Goal: Task Accomplishment & Management: Use online tool/utility

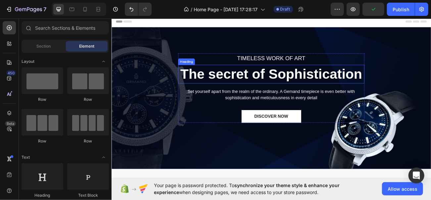
click at [289, 85] on p "The secret of Sophistication" at bounding box center [310, 88] width 230 height 22
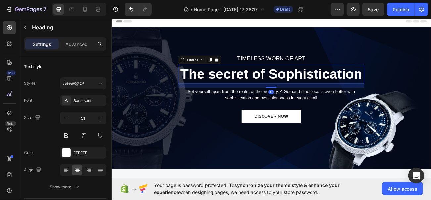
click at [304, 84] on p "The secret of Sophistication" at bounding box center [310, 88] width 230 height 22
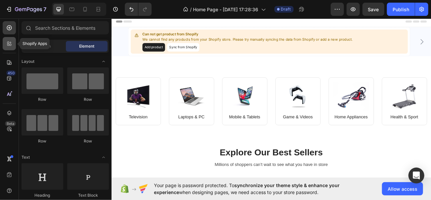
click at [14, 47] on div at bounding box center [9, 43] width 13 height 13
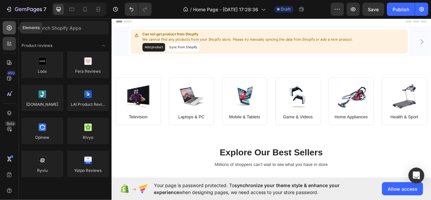
click at [4, 27] on div at bounding box center [9, 27] width 13 height 13
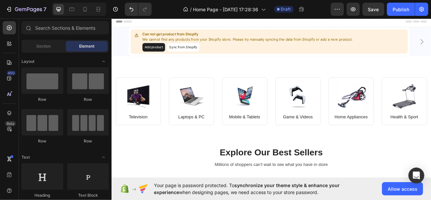
click at [44, 52] on div "Section Element" at bounding box center [65, 46] width 87 height 13
click at [44, 49] on div "Section" at bounding box center [44, 46] width 42 height 11
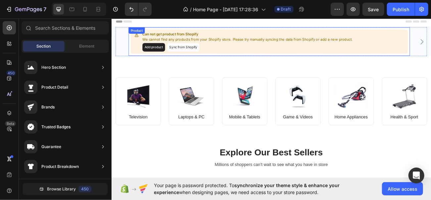
click at [251, 47] on p "We cannot find any products from your Shopify store. Please try manually syncin…" at bounding box center [280, 45] width 261 height 7
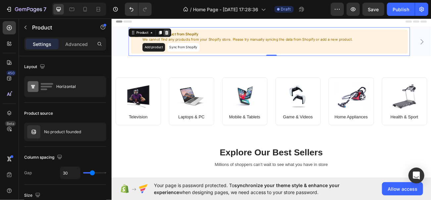
click at [179, 36] on icon at bounding box center [179, 36] width 5 height 5
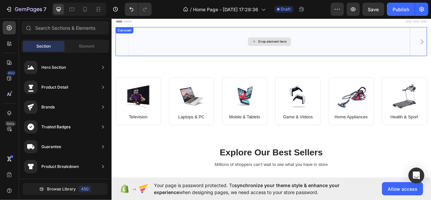
click at [256, 45] on div "Drop element here" at bounding box center [307, 48] width 350 height 36
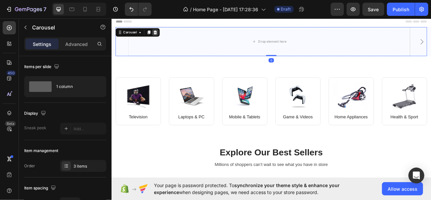
click at [165, 36] on icon at bounding box center [165, 36] width 5 height 5
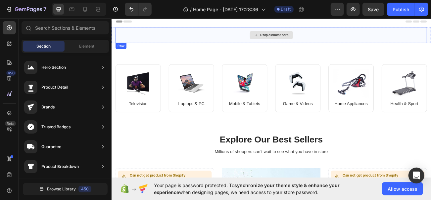
click at [296, 37] on div "Drop element here" at bounding box center [313, 39] width 35 height 5
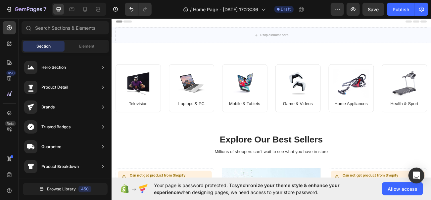
click at [96, 48] on div "Element" at bounding box center [87, 46] width 42 height 11
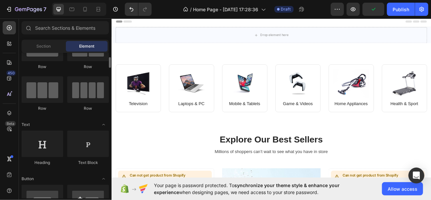
scroll to position [35, 0]
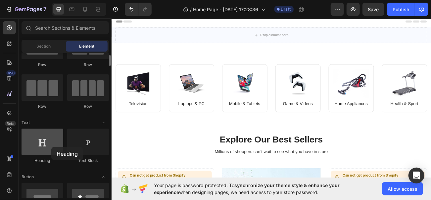
click at [51, 147] on div at bounding box center [43, 142] width 42 height 26
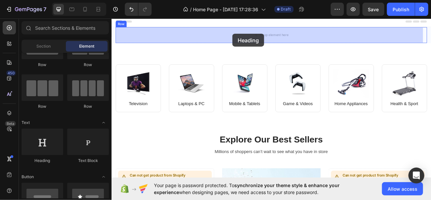
drag, startPoint x: 162, startPoint y: 163, endPoint x: 261, endPoint y: 38, distance: 159.7
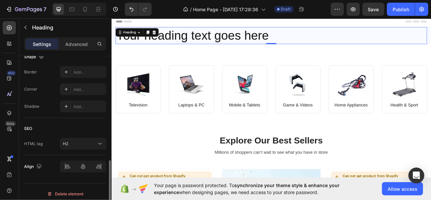
scroll to position [265, 0]
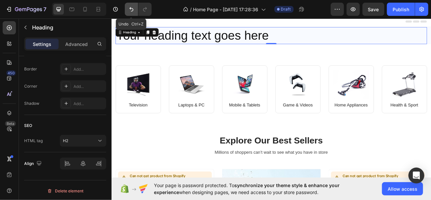
click at [129, 9] on icon "Undo/Redo" at bounding box center [131, 9] width 7 height 7
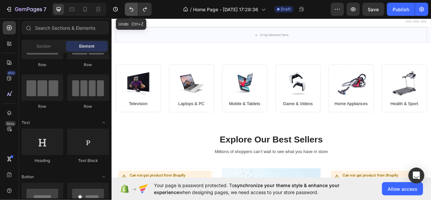
click at [129, 9] on icon "Undo/Redo" at bounding box center [131, 9] width 7 height 7
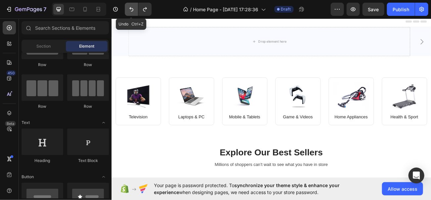
click at [129, 9] on icon "Undo/Redo" at bounding box center [131, 9] width 7 height 7
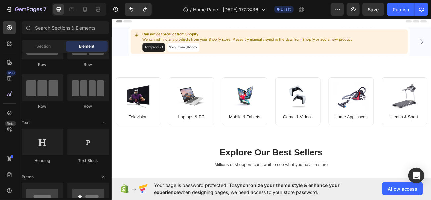
click at [132, 27] on div "Header" at bounding box center [309, 22] width 387 height 13
click at [132, 15] on button "Undo/Redo" at bounding box center [131, 9] width 13 height 13
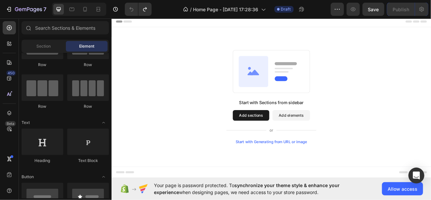
click at [284, 135] on button "Add sections" at bounding box center [284, 139] width 45 height 13
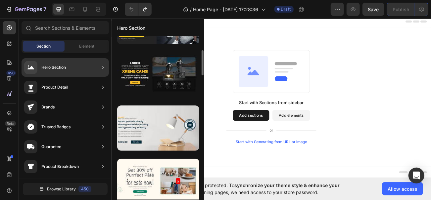
scroll to position [0, 0]
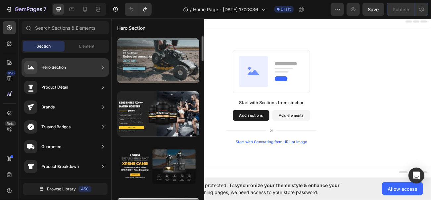
click at [147, 47] on div at bounding box center [158, 60] width 82 height 45
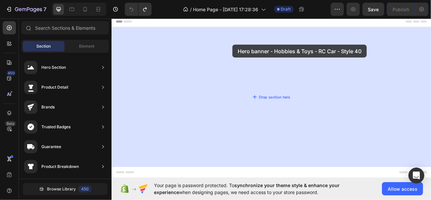
drag, startPoint x: 260, startPoint y: 70, endPoint x: 265, endPoint y: 55, distance: 16.1
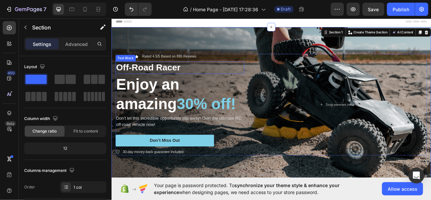
click at [179, 78] on p "Off-Road Racer" at bounding box center [196, 80] width 159 height 14
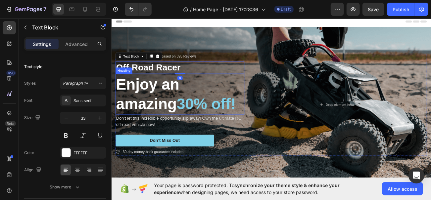
click at [181, 98] on h2 "Enjoy an amazing 30% off!" at bounding box center [196, 113] width 160 height 50
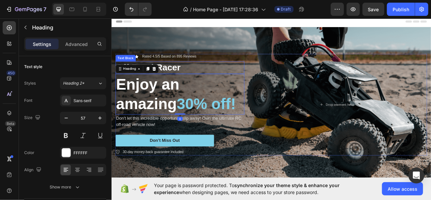
click at [182, 79] on p "Off-Road Racer" at bounding box center [196, 80] width 159 height 14
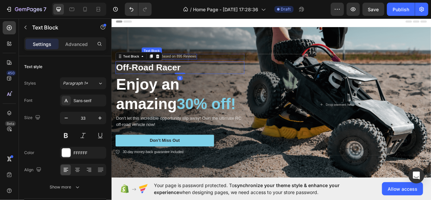
click at [182, 66] on p "Rated 4.5/5 Based on 895 Reviews" at bounding box center [183, 67] width 68 height 6
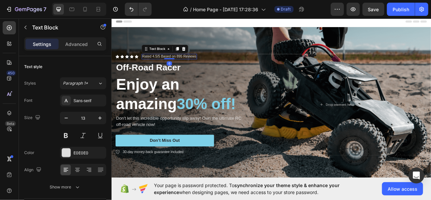
scroll to position [228, 0]
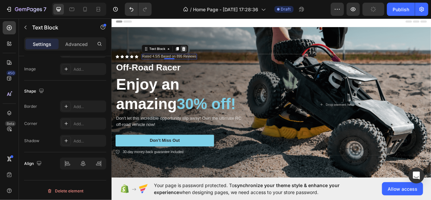
click at [203, 55] on icon at bounding box center [200, 56] width 5 height 5
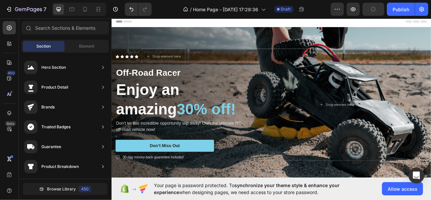
click at [203, 55] on div "Icon Icon Icon Icon Icon Icon List Drop element here Row Off-Road Racer Text Bl…" at bounding box center [309, 126] width 397 height 160
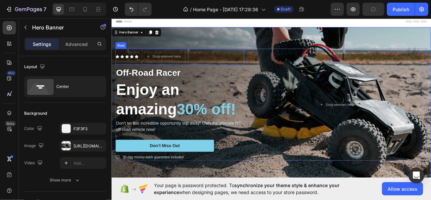
click at [122, 71] on div "Icon Icon Icon Icon Icon Icon List" at bounding box center [130, 67] width 28 height 20
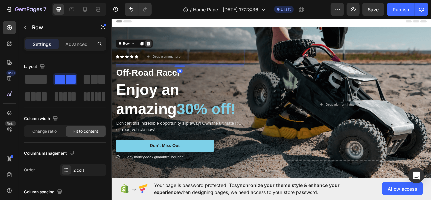
click at [154, 52] on div at bounding box center [157, 50] width 8 height 8
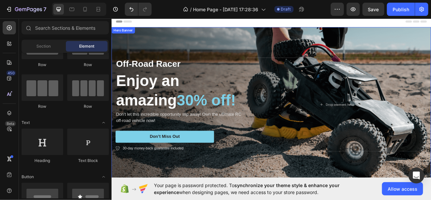
click at [319, 52] on div "Background Image" at bounding box center [309, 126] width 397 height 193
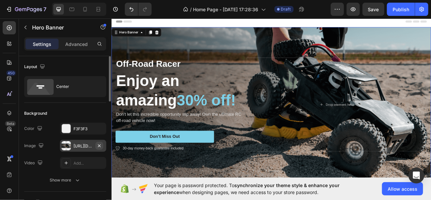
click at [102, 145] on button "button" at bounding box center [99, 146] width 8 height 8
type input "Auto"
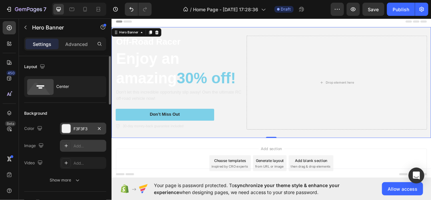
click at [91, 127] on div "F3F3F3" at bounding box center [82, 129] width 19 height 6
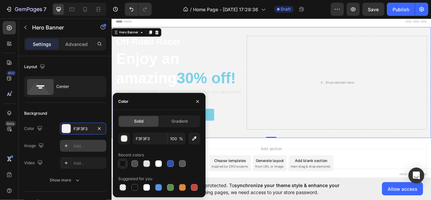
click at [126, 161] on div at bounding box center [123, 164] width 8 height 8
type input "121212"
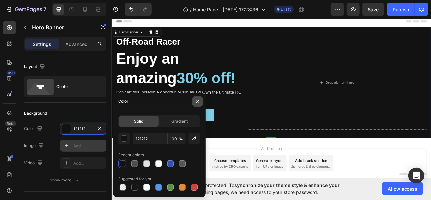
click at [198, 98] on button "button" at bounding box center [197, 101] width 11 height 11
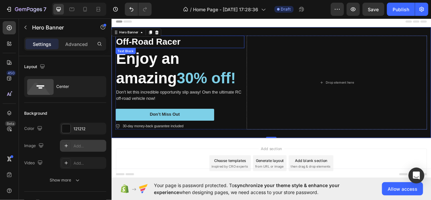
click at [178, 49] on p "Off-Road Racer" at bounding box center [196, 48] width 159 height 14
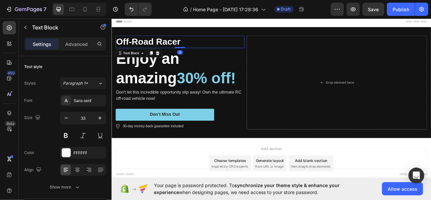
click at [181, 49] on p "Off-Road Racer" at bounding box center [196, 48] width 159 height 14
click at [191, 48] on p "Off-Road Racer" at bounding box center [196, 48] width 159 height 14
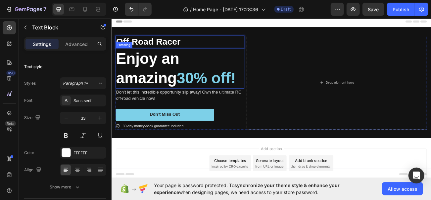
click at [179, 70] on h2 "Enjoy an amazing 30% off!" at bounding box center [196, 81] width 160 height 50
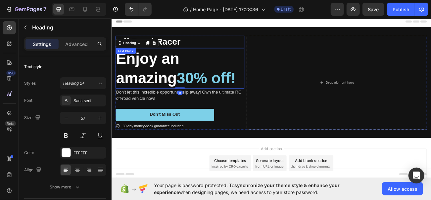
click at [201, 48] on p "Off-Road Racer" at bounding box center [196, 48] width 159 height 14
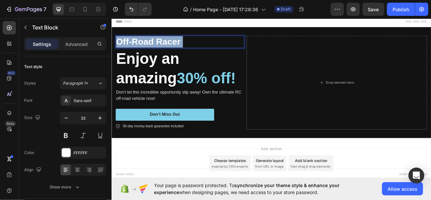
drag, startPoint x: 201, startPoint y: 48, endPoint x: 131, endPoint y: 50, distance: 69.5
click at [131, 50] on p "Off-Road Racer" at bounding box center [196, 48] width 159 height 14
click at [198, 52] on p "Off-Road Racer" at bounding box center [196, 48] width 159 height 14
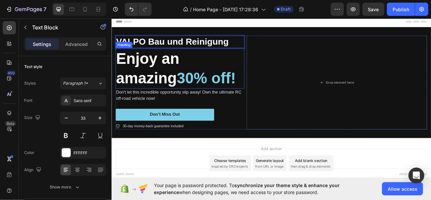
click at [180, 70] on h2 "Enjoy an amazing 30% off!" at bounding box center [196, 81] width 160 height 50
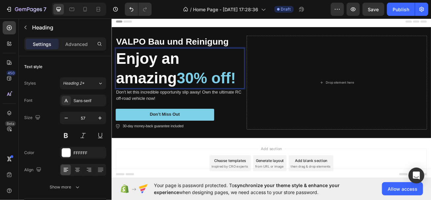
click at [224, 94] on span "30% off!" at bounding box center [228, 93] width 73 height 21
click at [205, 99] on span "30% off!" at bounding box center [228, 93] width 73 height 21
click at [196, 98] on p "Enjoy an amazing 30% off!" at bounding box center [196, 81] width 159 height 49
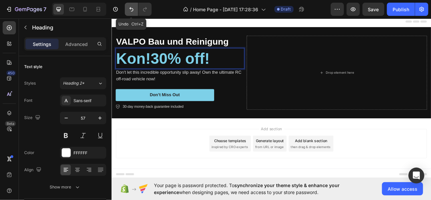
click at [134, 8] on icon "Undo/Redo" at bounding box center [131, 9] width 7 height 7
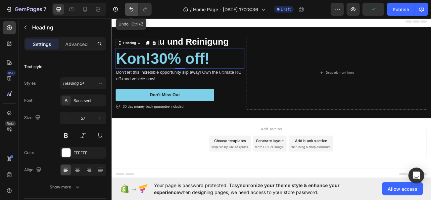
click at [133, 8] on icon "Undo/Redo" at bounding box center [131, 9] width 7 height 7
click at [131, 13] on button "Undo/Redo" at bounding box center [131, 9] width 13 height 13
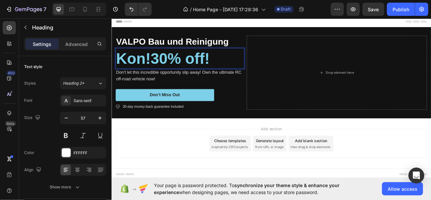
click at [154, 72] on span "Kon!30% off!" at bounding box center [175, 68] width 116 height 21
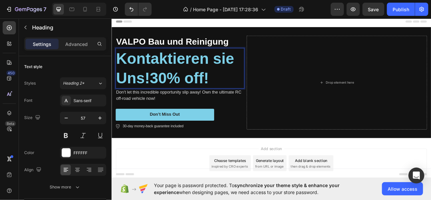
click at [162, 91] on span "Kontaktieren sie Uns!30% off!" at bounding box center [190, 81] width 147 height 46
click at [237, 94] on span "Kontaktieren sie Uns! 30% off!" at bounding box center [190, 81] width 147 height 46
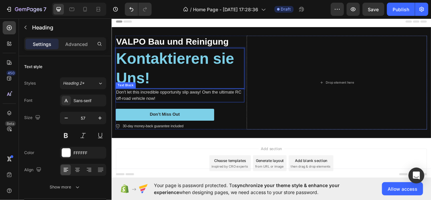
click at [147, 118] on p "Don't let this incredible opportunity slip away! Own the ultimate RC off-road v…" at bounding box center [196, 115] width 159 height 16
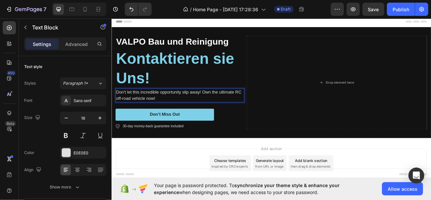
click at [158, 115] on p "Don't let this incredible opportunity slip away! Own the ultimate RC off-road v…" at bounding box center [196, 115] width 159 height 16
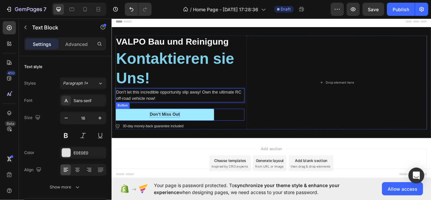
click at [178, 137] on div "Don’t Miss Out" at bounding box center [177, 138] width 37 height 7
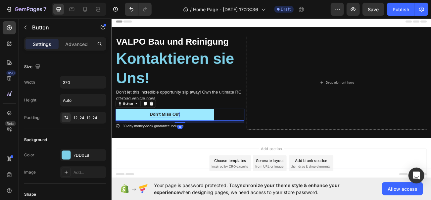
click at [178, 137] on div "Don’t Miss Out" at bounding box center [177, 138] width 37 height 7
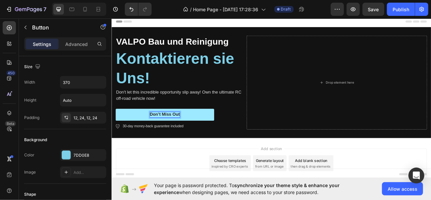
click at [183, 138] on p "Don’t Miss Out" at bounding box center [177, 138] width 37 height 7
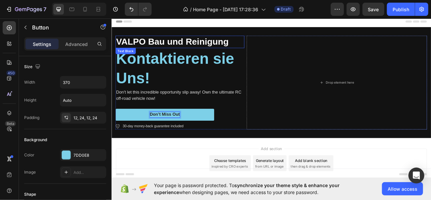
click at [203, 51] on p "VALPO Bau und Reinigung" at bounding box center [196, 48] width 159 height 14
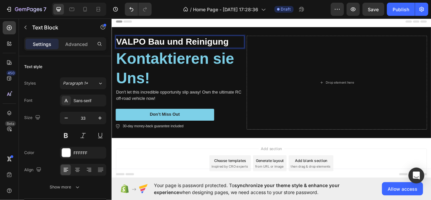
click at [195, 84] on p "⁠⁠⁠⁠⁠⁠⁠ Kontaktieren sie Uns!" at bounding box center [196, 81] width 159 height 49
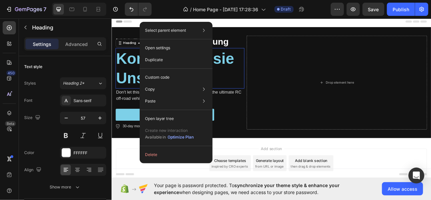
drag, startPoint x: 141, startPoint y: 78, endPoint x: 250, endPoint y: 83, distance: 109.3
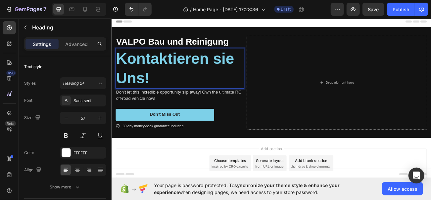
click at [150, 82] on p "Kontaktieren sie Uns!" at bounding box center [196, 81] width 159 height 49
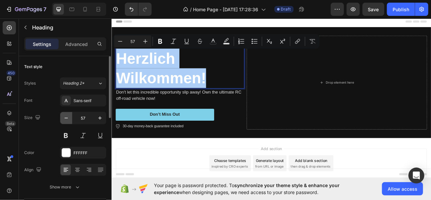
click at [68, 116] on icon "button" at bounding box center [66, 118] width 7 height 7
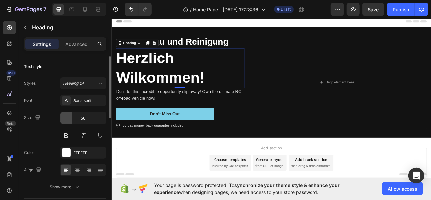
click at [68, 116] on icon "button" at bounding box center [66, 118] width 7 height 7
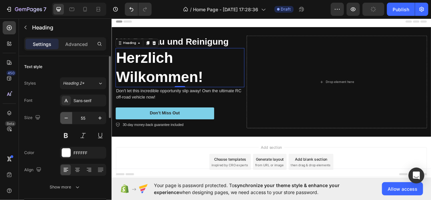
click at [68, 116] on icon "button" at bounding box center [66, 118] width 7 height 7
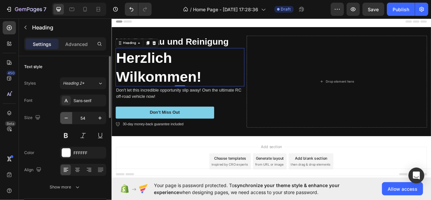
click at [68, 116] on icon "button" at bounding box center [66, 118] width 7 height 7
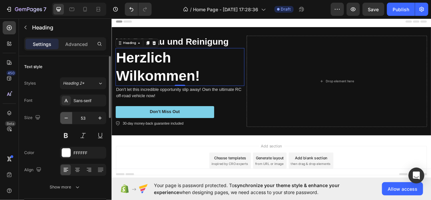
click at [68, 116] on icon "button" at bounding box center [66, 118] width 7 height 7
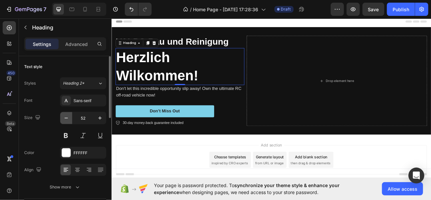
click at [68, 116] on icon "button" at bounding box center [66, 118] width 7 height 7
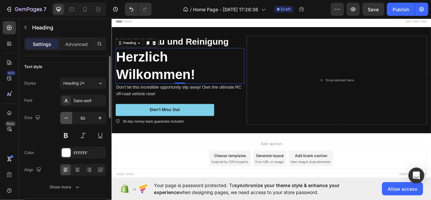
click at [68, 116] on icon "button" at bounding box center [66, 118] width 7 height 7
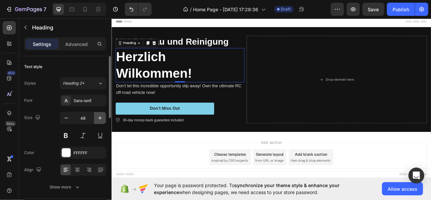
click at [104, 115] on button "button" at bounding box center [100, 118] width 12 height 12
type input "49"
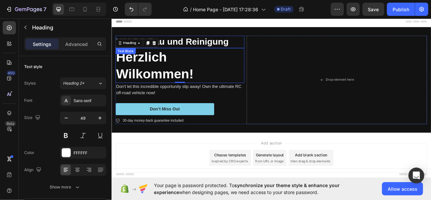
click at [209, 50] on p "VALPO Bau und Reinigung" at bounding box center [196, 48] width 159 height 14
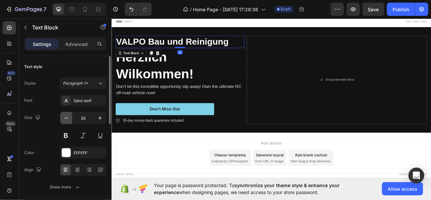
click at [67, 120] on icon "button" at bounding box center [66, 118] width 7 height 7
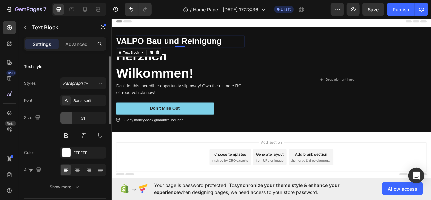
click at [65, 121] on button "button" at bounding box center [66, 118] width 12 height 12
type input "30"
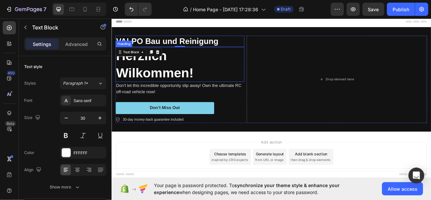
click at [162, 83] on p "Herzlich Wilkommen!" at bounding box center [196, 76] width 159 height 42
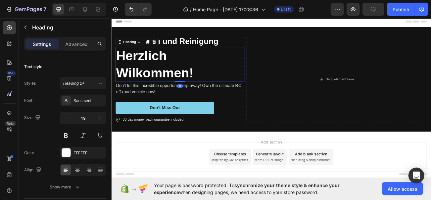
click at [164, 102] on p "Don't let this incredible opportunity slip away! Own the ultimate RC off-road v…" at bounding box center [196, 107] width 159 height 16
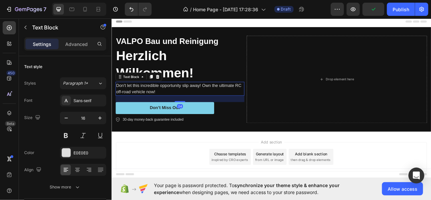
click at [171, 70] on p "Herzlich Wilkommen!" at bounding box center [196, 76] width 159 height 42
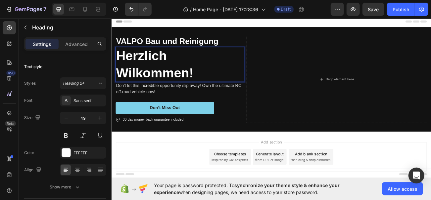
click at [121, 86] on p "Herzlich Wilkommen!" at bounding box center [196, 76] width 159 height 42
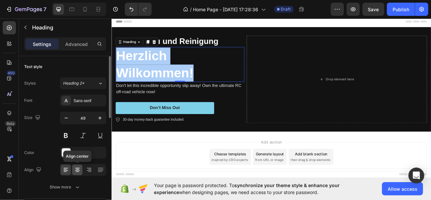
drag, startPoint x: 78, startPoint y: 172, endPoint x: 73, endPoint y: 171, distance: 4.4
click at [73, 171] on div at bounding box center [77, 170] width 10 height 11
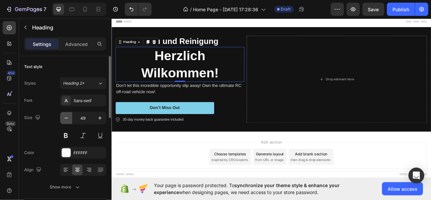
click at [65, 117] on icon "button" at bounding box center [66, 118] width 7 height 7
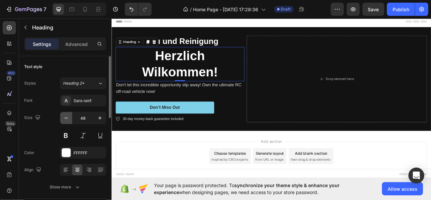
click at [66, 114] on button "button" at bounding box center [66, 118] width 12 height 12
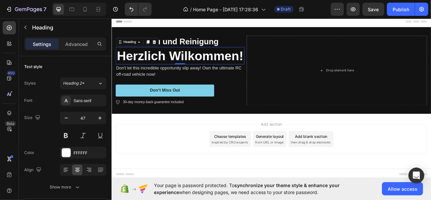
type input "46"
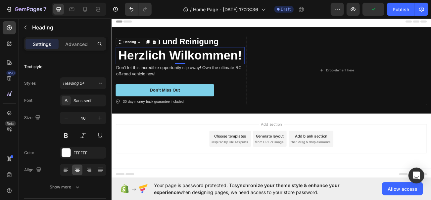
click at [193, 159] on div "Add section Choose templates inspired by CRO experts Generate layout from URL o…" at bounding box center [309, 169] width 387 height 36
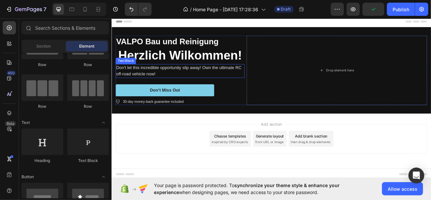
click at [136, 67] on p "Herzlich Wilkommen!" at bounding box center [196, 65] width 159 height 20
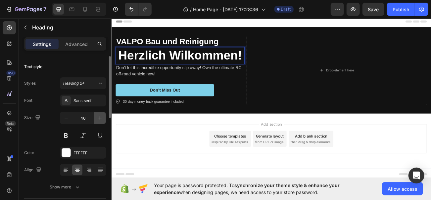
click at [102, 117] on icon "button" at bounding box center [100, 118] width 7 height 7
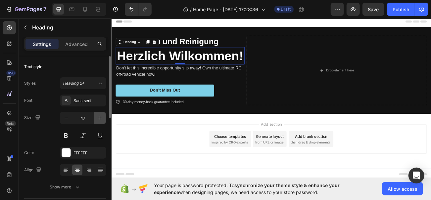
click at [102, 117] on icon "button" at bounding box center [100, 118] width 7 height 7
type input "48"
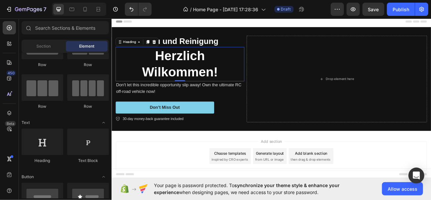
click at [207, 163] on div "Add section Choose templates inspired by CRO experts Generate layout from URL o…" at bounding box center [309, 199] width 397 height 81
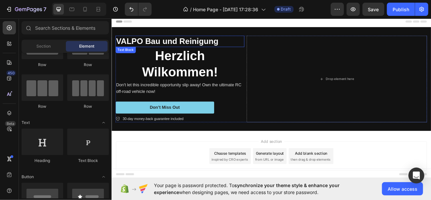
click at [171, 51] on p "VALPO Bau und Reinigung" at bounding box center [196, 47] width 159 height 13
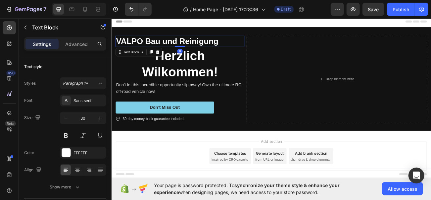
click at [174, 72] on p "Herzlich Wilkommen!" at bounding box center [196, 75] width 159 height 41
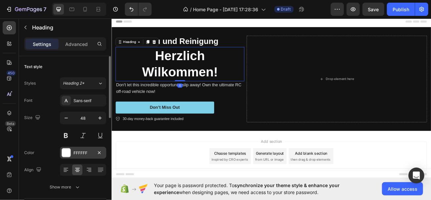
click at [69, 154] on div at bounding box center [66, 153] width 9 height 9
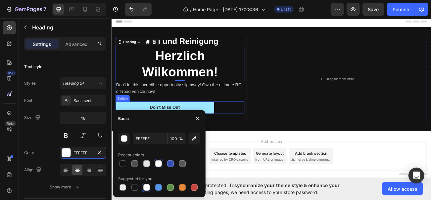
click at [147, 132] on button "Don’t Miss Out" at bounding box center [177, 129] width 122 height 15
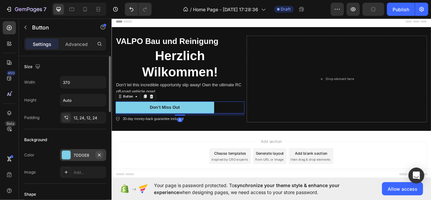
click at [96, 153] on button "button" at bounding box center [99, 155] width 8 height 8
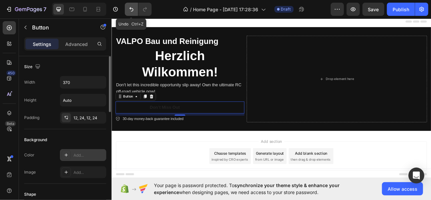
click at [130, 12] on icon "Undo/Redo" at bounding box center [131, 9] width 7 height 7
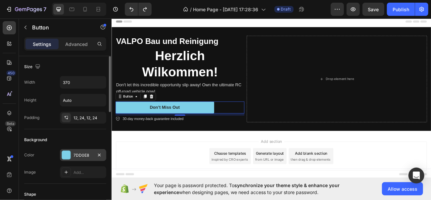
click at [78, 155] on div "7DD0E8" at bounding box center [82, 156] width 19 height 6
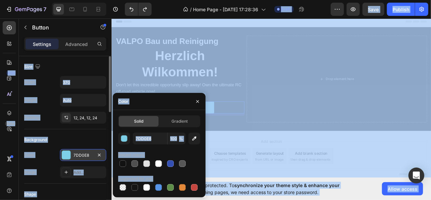
click at [82, 156] on div "7DD0E8" at bounding box center [82, 156] width 19 height 6
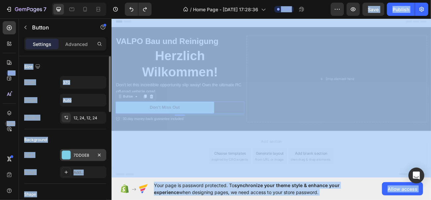
click at [80, 151] on div "7DD0E8" at bounding box center [83, 155] width 46 height 12
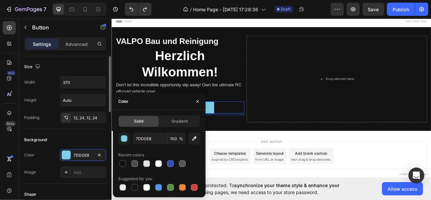
click at [80, 143] on div "Background" at bounding box center [65, 140] width 82 height 11
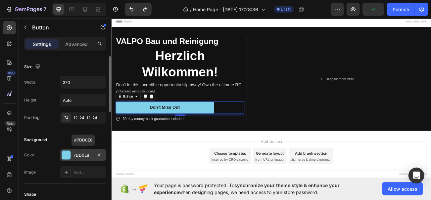
drag, startPoint x: 91, startPoint y: 153, endPoint x: 77, endPoint y: 153, distance: 13.9
click at [77, 153] on div "7DD0E8" at bounding box center [82, 156] width 19 height 6
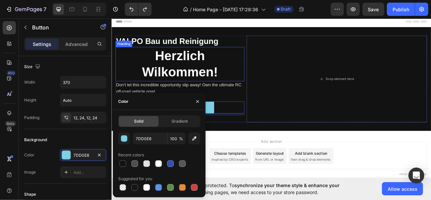
click at [180, 70] on p "Herzlich Wilkommen!" at bounding box center [196, 75] width 159 height 41
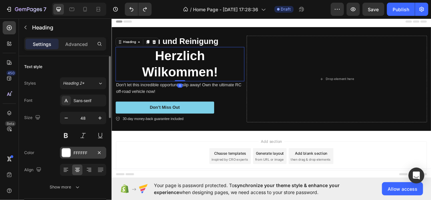
click at [83, 151] on div "FFFFFF" at bounding box center [82, 153] width 19 height 6
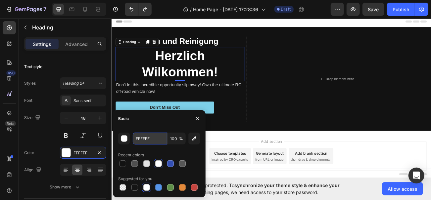
click at [145, 135] on input "FFFFFF" at bounding box center [150, 139] width 34 height 12
paste input "7DD0E8"
type input "7DD0E8"
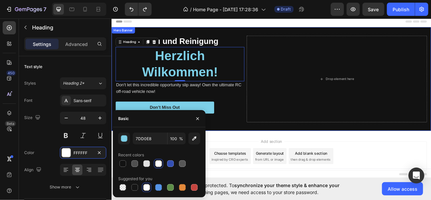
click at [256, 156] on div "VALPO Bau und Reinigung Text Block Herzlich Wilkommen! Heading 0 Don't let this…" at bounding box center [309, 94] width 397 height 129
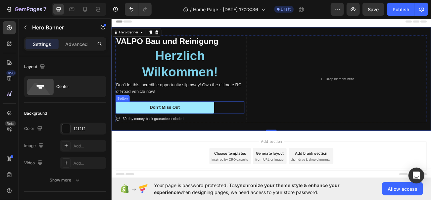
click at [180, 125] on button "Don’t Miss Out" at bounding box center [177, 129] width 122 height 15
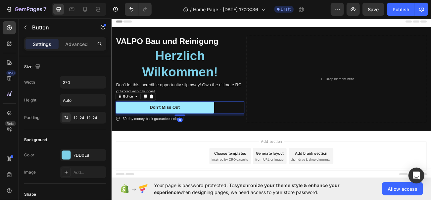
click at [180, 125] on button "Don’t Miss Out" at bounding box center [177, 129] width 122 height 15
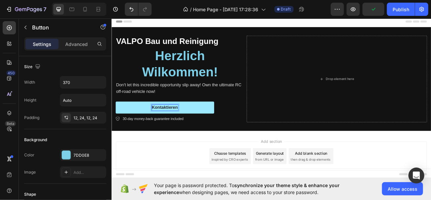
click at [116, 122] on button "Kontaktieren" at bounding box center [177, 129] width 122 height 15
click at [116, 122] on button "Kontaktieren sie" at bounding box center [177, 129] width 122 height 15
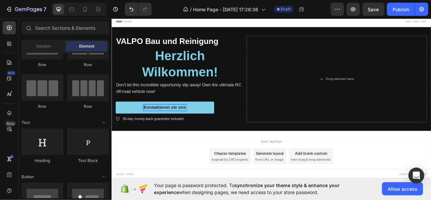
click at [213, 180] on div "Add section Choose templates inspired by CRO experts Generate layout from URL o…" at bounding box center [309, 190] width 387 height 36
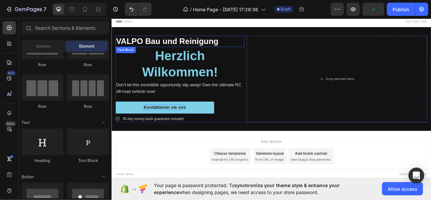
click at [187, 51] on p "VALPO Bau und Reinigung" at bounding box center [196, 47] width 159 height 13
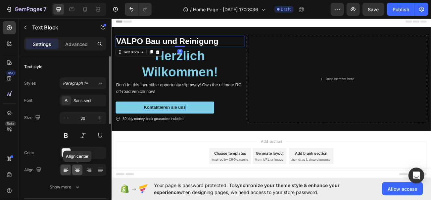
click at [78, 167] on icon at bounding box center [77, 170] width 7 height 7
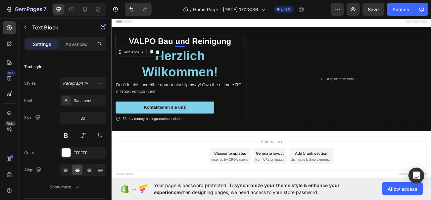
click at [201, 160] on div "Add section Choose templates inspired by CRO experts Generate layout from URL o…" at bounding box center [309, 199] width 397 height 81
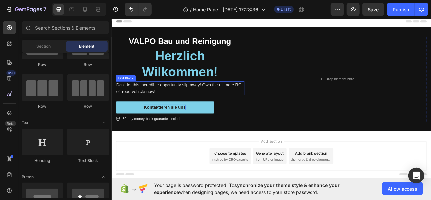
click at [175, 106] on p "Don't let this incredible opportunity slip away! Own the ultimate RC off-road v…" at bounding box center [196, 106] width 159 height 16
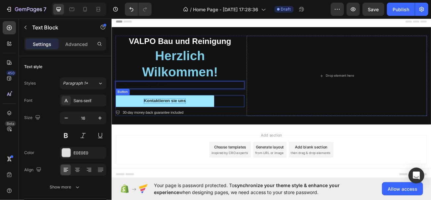
click at [212, 119] on button "Kontaktieren sie uns" at bounding box center [177, 121] width 122 height 15
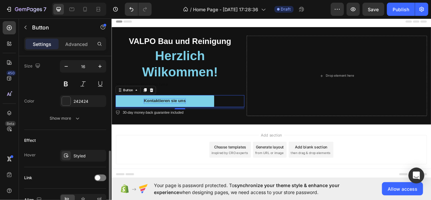
scroll to position [310, 0]
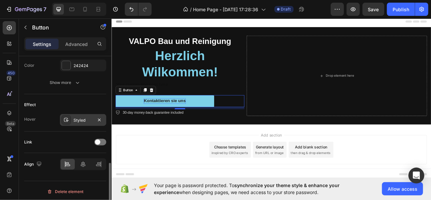
click at [70, 117] on div at bounding box center [66, 119] width 9 height 9
click at [82, 163] on icon at bounding box center [83, 164] width 5 height 6
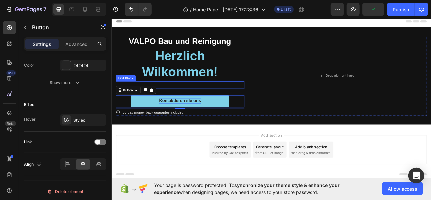
click at [183, 99] on p "Rich Text Editor. Editing area: main" at bounding box center [196, 102] width 159 height 8
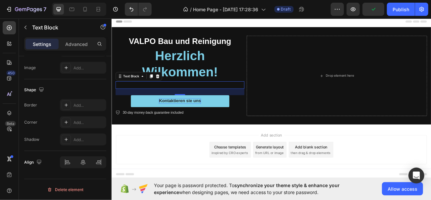
scroll to position [0, 0]
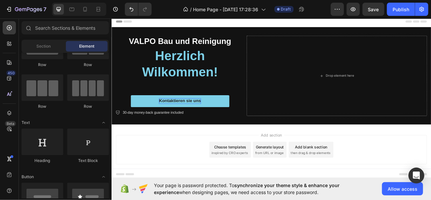
click at [224, 156] on div "Add section Choose templates inspired by CRO experts Generate layout from URL o…" at bounding box center [309, 191] width 397 height 81
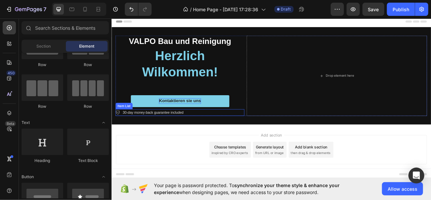
click at [208, 135] on div "30-day money-back guarantee included" at bounding box center [196, 136] width 160 height 9
